Goal: Navigation & Orientation: Understand site structure

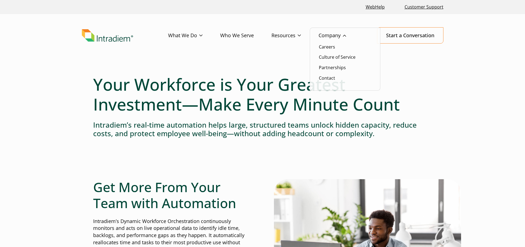
click at [345, 37] on link "Company" at bounding box center [340, 36] width 45 height 16
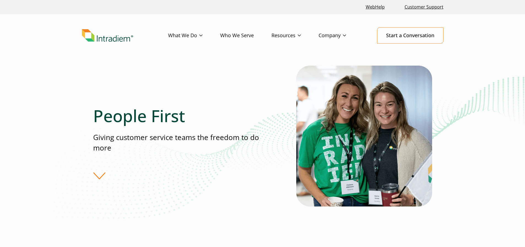
click at [137, 38] on link "Link to homepage of Intradiem" at bounding box center [125, 35] width 86 height 13
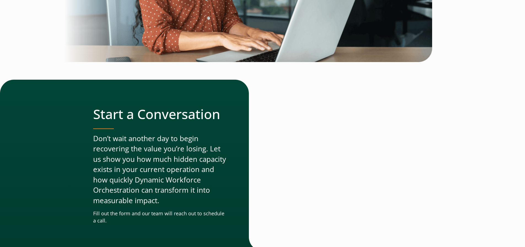
scroll to position [1857, 0]
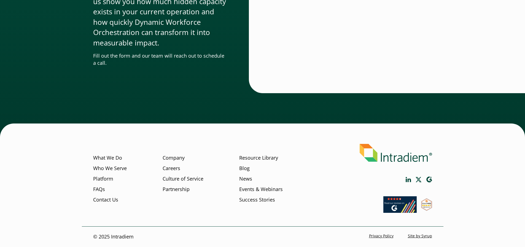
drag, startPoint x: 353, startPoint y: 154, endPoint x: 422, endPoint y: 156, distance: 69.2
click at [422, 156] on div "What We Do Who We Serve Platform FAQs Contact Us Company Careers Culture of Ser…" at bounding box center [262, 181] width 361 height 89
click at [189, 207] on ul "What We Do Who We Serve Platform FAQs Contact Us Company Careers Culture of Ser…" at bounding box center [199, 177] width 212 height 67
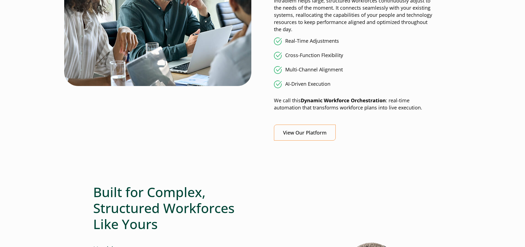
scroll to position [0, 0]
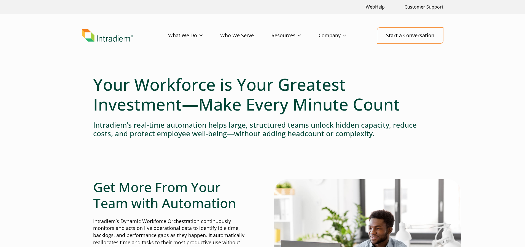
drag, startPoint x: 56, startPoint y: 37, endPoint x: 142, endPoint y: 44, distance: 85.4
click at [142, 44] on header "Menu What We Do Platform Who We Serve Resources Blog Events & Webinars News Suc…" at bounding box center [262, 40] width 525 height 52
drag, startPoint x: 60, startPoint y: 31, endPoint x: 149, endPoint y: 41, distance: 89.2
click at [149, 41] on header "Menu What We Do Platform Who We Serve Resources Blog Events & Webinars News Suc…" at bounding box center [262, 40] width 525 height 52
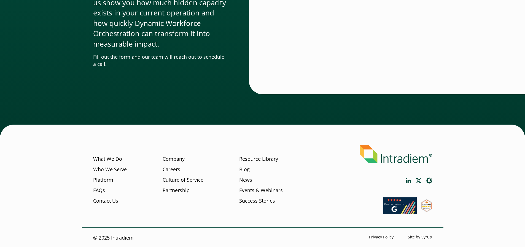
scroll to position [1857, 0]
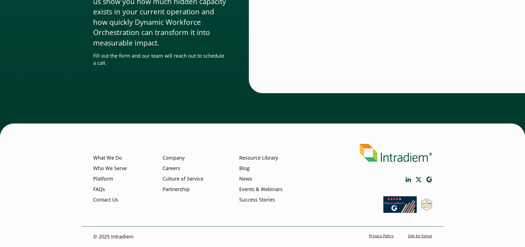
click at [369, 177] on ul at bounding box center [368, 179] width 127 height 6
click at [384, 152] on img at bounding box center [395, 153] width 72 height 18
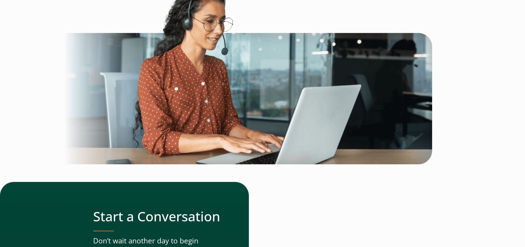
scroll to position [1857, 0]
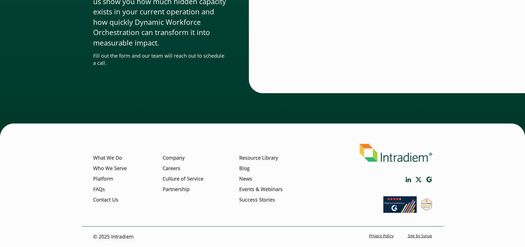
drag, startPoint x: 388, startPoint y: 152, endPoint x: 361, endPoint y: 183, distance: 41.4
click at [361, 183] on div "What We Do Who We Serve Platform FAQs Contact Us Company Careers Culture of Ser…" at bounding box center [262, 181] width 361 height 89
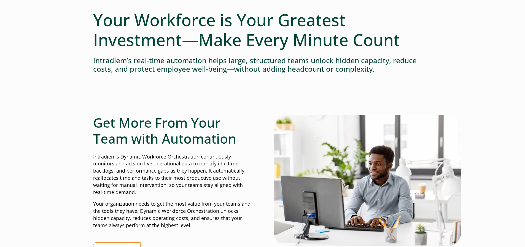
scroll to position [0, 0]
